Goal: Task Accomplishment & Management: Complete application form

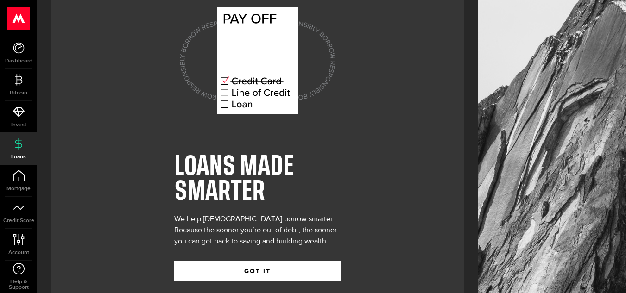
scroll to position [42, 0]
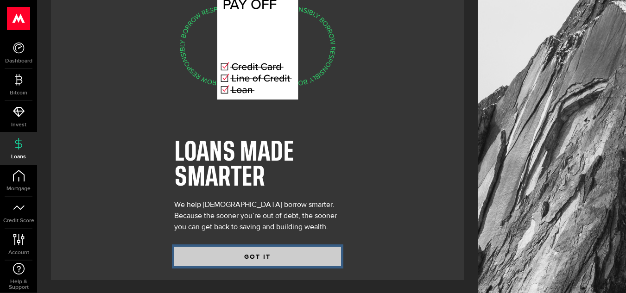
click at [280, 257] on button "GOT IT" at bounding box center [257, 256] width 167 height 19
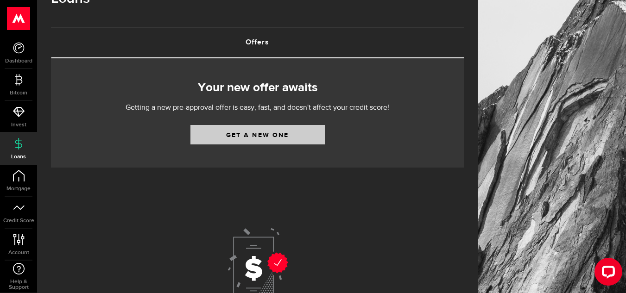
scroll to position [46, 0]
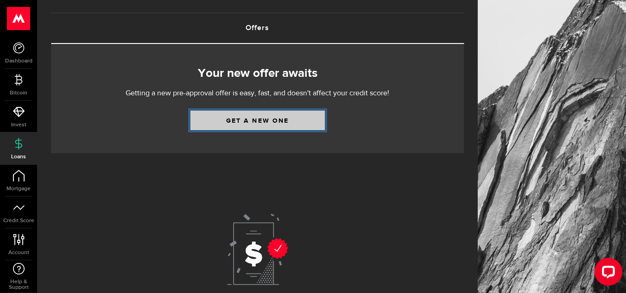
click at [293, 119] on link "Get a new one" at bounding box center [257, 120] width 134 height 19
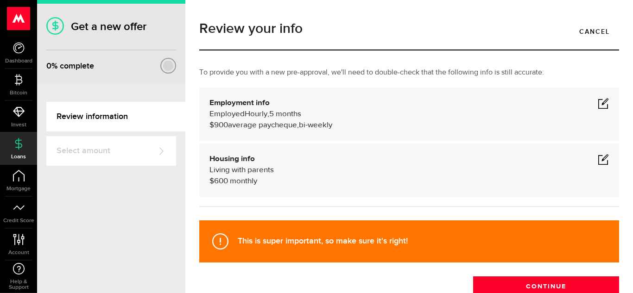
click at [607, 104] on div "Employment info Employed Hourly , 5 months (on maternity leave) undefined annua…" at bounding box center [409, 115] width 420 height 54
click at [598, 103] on span at bounding box center [603, 103] width 11 height 11
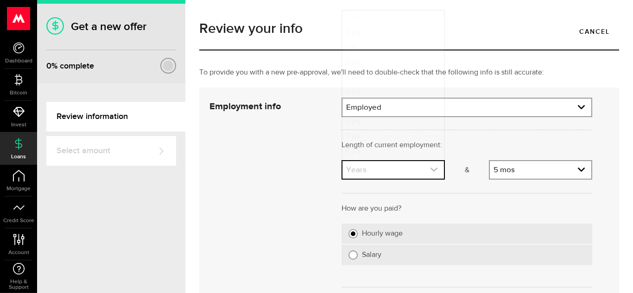
click at [430, 173] on icon "expand select" at bounding box center [434, 170] width 8 height 8
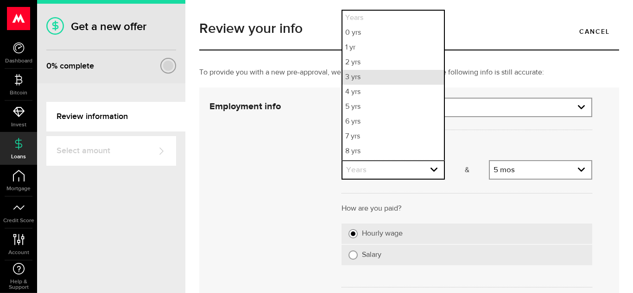
click at [379, 78] on li "3 yrs" at bounding box center [394, 77] width 102 height 15
select select "3"
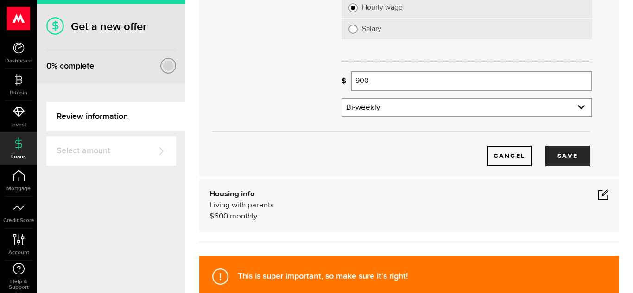
scroll to position [185, 0]
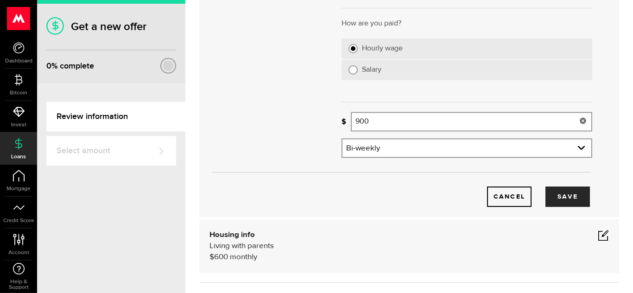
drag, startPoint x: 388, startPoint y: 125, endPoint x: 333, endPoint y: 117, distance: 55.3
click at [326, 116] on div "Employment info Employment type What's your employment situation like? Employed…" at bounding box center [401, 59] width 397 height 295
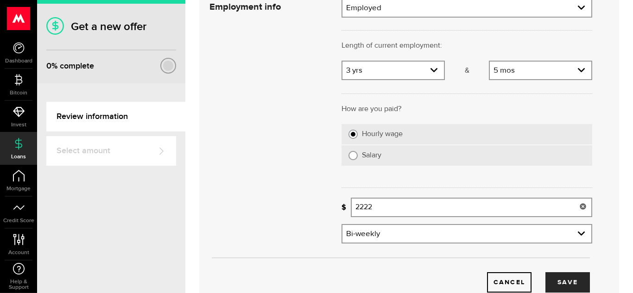
scroll to position [139, 0]
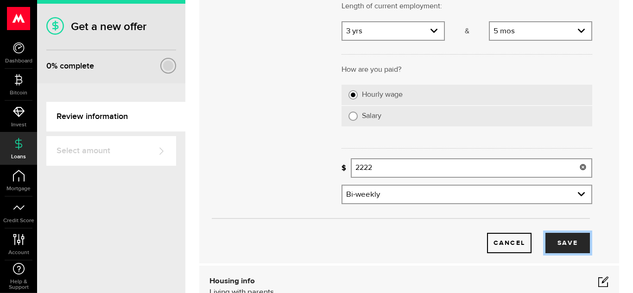
drag, startPoint x: 560, startPoint y: 243, endPoint x: 404, endPoint y: 51, distance: 247.4
click at [560, 244] on button "Save" at bounding box center [568, 243] width 44 height 20
type input "2,222"
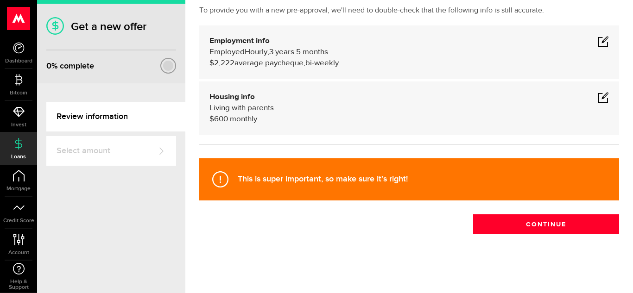
scroll to position [62, 0]
click at [599, 99] on span at bounding box center [603, 97] width 11 height 11
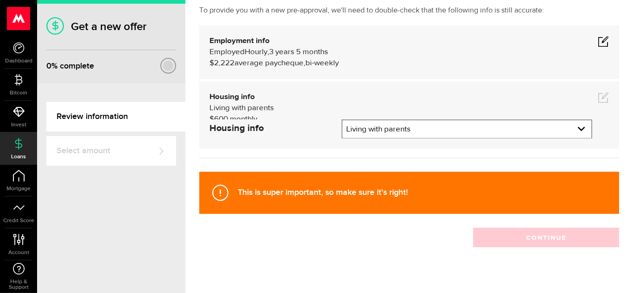
scroll to position [80, 0]
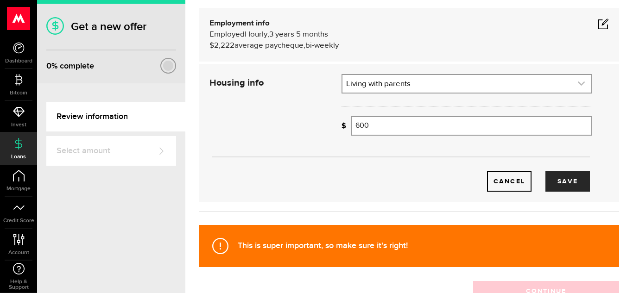
click at [411, 86] on link "expand select" at bounding box center [467, 84] width 249 height 18
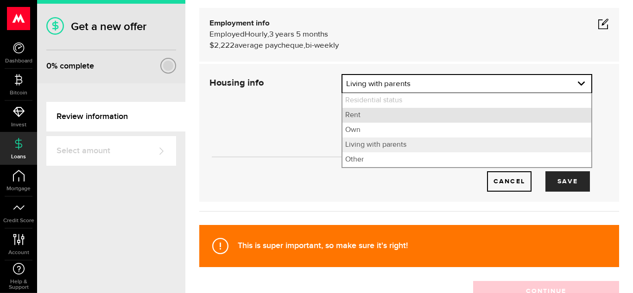
click at [388, 118] on li "Rent" at bounding box center [467, 115] width 249 height 15
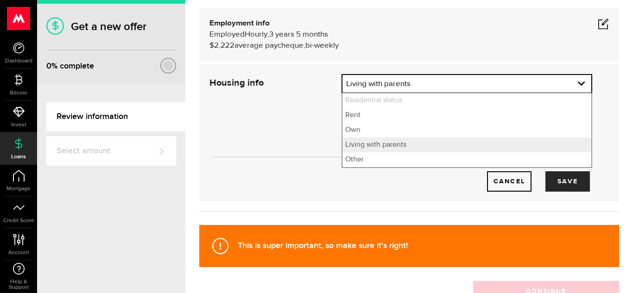
select select "Rent"
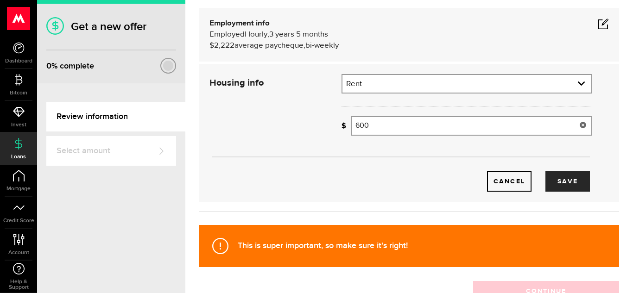
click at [391, 123] on input "600" at bounding box center [471, 125] width 241 height 19
drag, startPoint x: 385, startPoint y: 125, endPoint x: 304, endPoint y: 124, distance: 81.1
click at [307, 123] on div "Housing info Residential status What's your residential status? Rent Residentia…" at bounding box center [401, 133] width 397 height 118
click at [551, 186] on button "Save" at bounding box center [568, 181] width 44 height 20
type input "1,500"
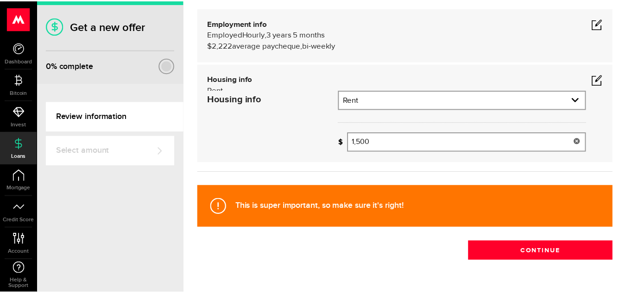
scroll to position [62, 0]
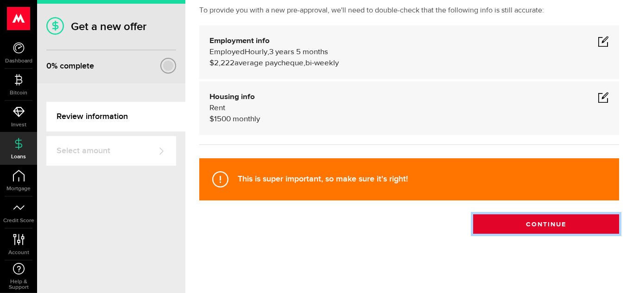
click at [499, 225] on button "Continue" at bounding box center [546, 224] width 146 height 19
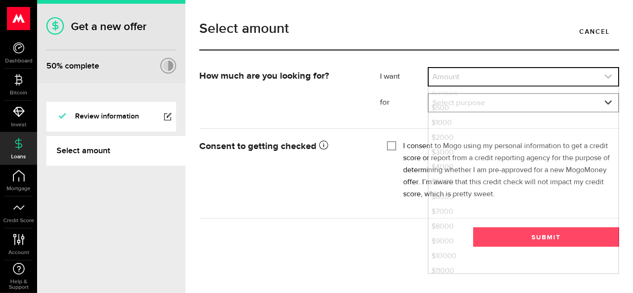
click at [461, 77] on link "expand select" at bounding box center [524, 77] width 190 height 18
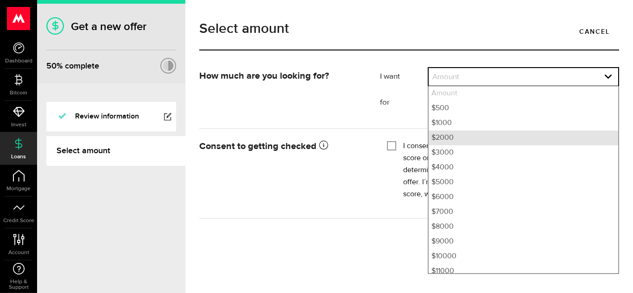
click at [472, 145] on li "$2000" at bounding box center [524, 138] width 190 height 15
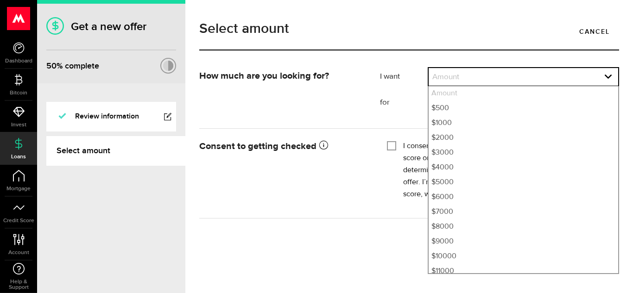
select select "2000"
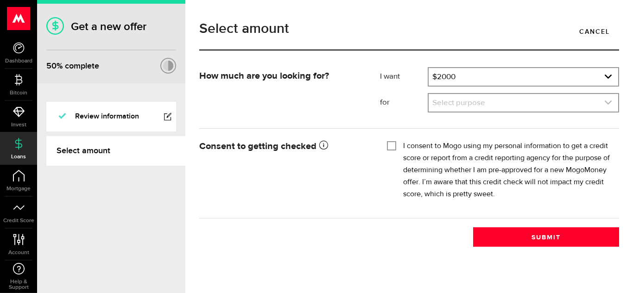
click at [462, 103] on link "expand select" at bounding box center [524, 103] width 190 height 18
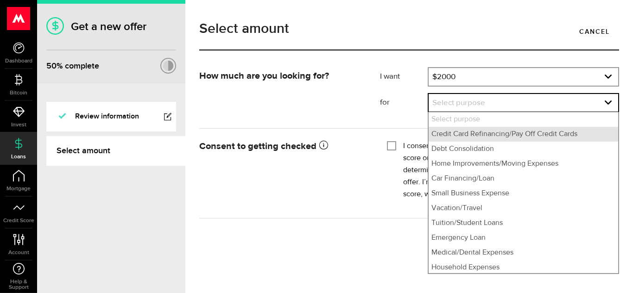
click at [473, 136] on li "Credit Card Refinancing/Pay Off Credit Cards" at bounding box center [524, 134] width 190 height 15
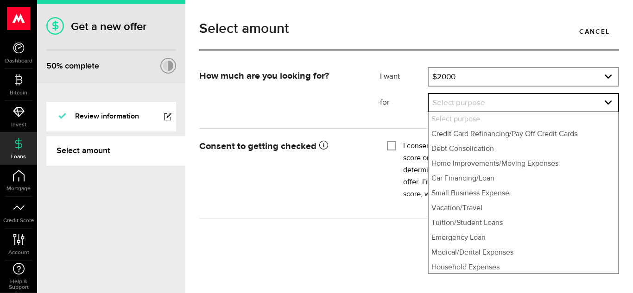
select select "Credit Card Refinancing/Pay Off Credit Cards"
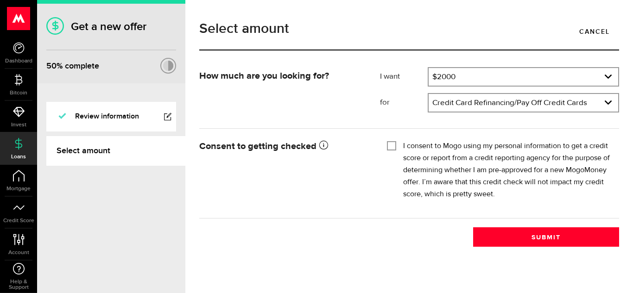
click at [391, 151] on div "I consent to Mogo using my personal information to get a credit score or report…" at bounding box center [499, 170] width 225 height 60
click at [390, 145] on input "I consent to Mogo using my personal information to get a credit score or report…" at bounding box center [391, 144] width 9 height 9
checkbox input "true"
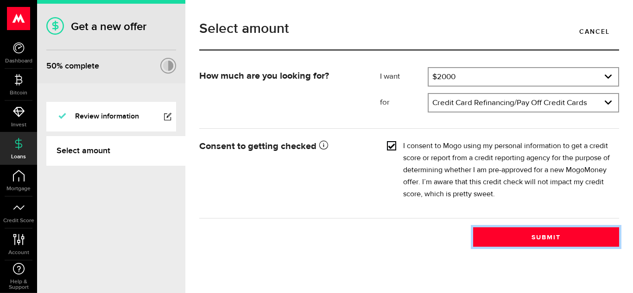
click at [535, 237] on button "Submit" at bounding box center [546, 237] width 146 height 19
